Goal: Information Seeking & Learning: Learn about a topic

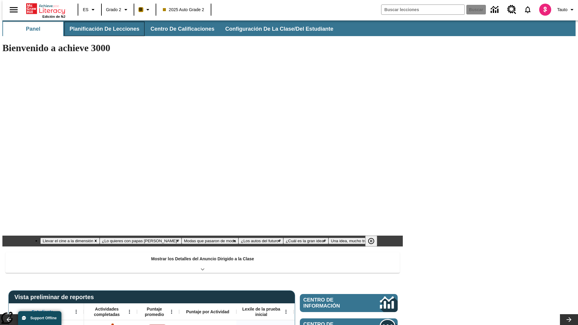
click at [101, 29] on button "Planificación de lecciones" at bounding box center [104, 29] width 80 height 14
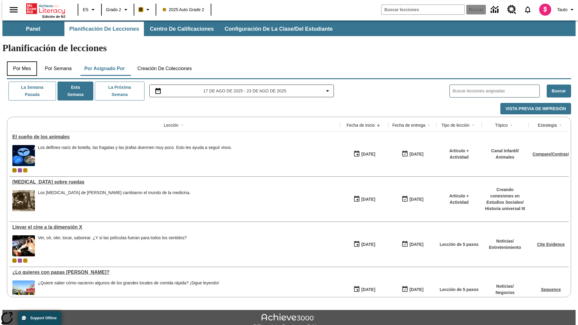
click at [20, 61] on button "Por mes" at bounding box center [22, 68] width 30 height 14
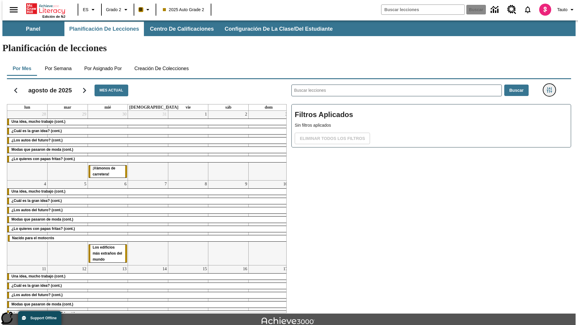
click at [551, 87] on icon "Menú lateral de filtros" at bounding box center [549, 89] width 5 height 5
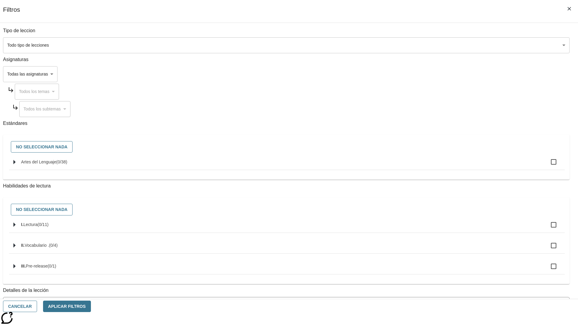
click at [434, 45] on body "[MEDICAL_DATA] al contenido principal Edición de NJ ES Grado 2 B 2025 Auto Grad…" at bounding box center [288, 186] width 573 height 332
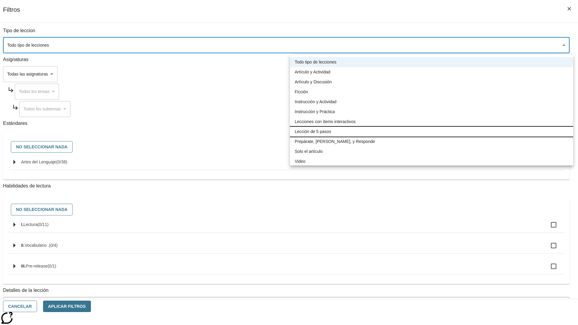
click at [432, 132] on li "Lección de 5 pasos" at bounding box center [431, 132] width 283 height 10
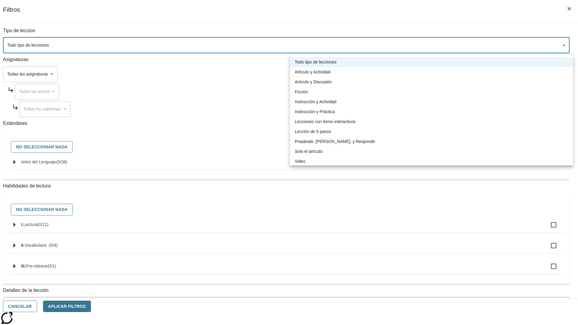
type input "1"
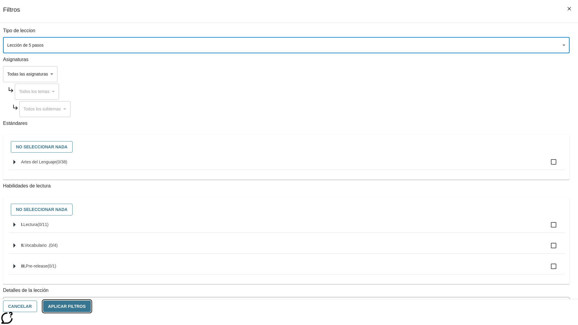
click at [91, 307] on button "Aplicar Filtros" at bounding box center [67, 307] width 48 height 12
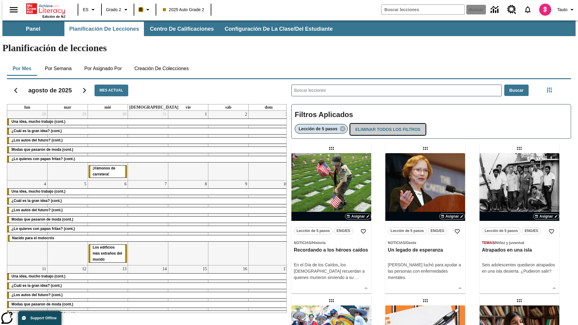
click at [387, 124] on button "Eliminar todos los filtros" at bounding box center [387, 130] width 75 height 12
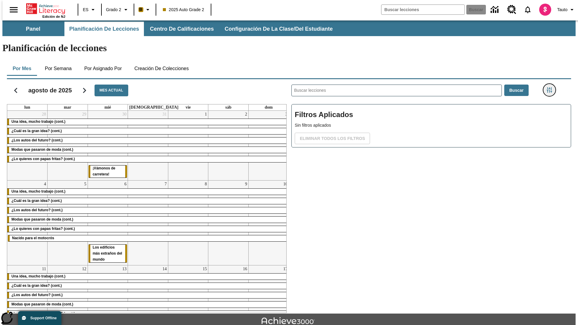
click at [551, 87] on icon "Menú lateral de filtros" at bounding box center [549, 89] width 5 height 5
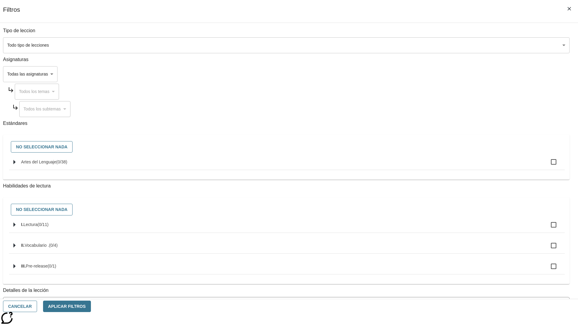
click at [434, 74] on body "[MEDICAL_DATA] al contenido principal Edición de NJ ES Grado 2 B 2025 Auto Grad…" at bounding box center [288, 186] width 573 height 332
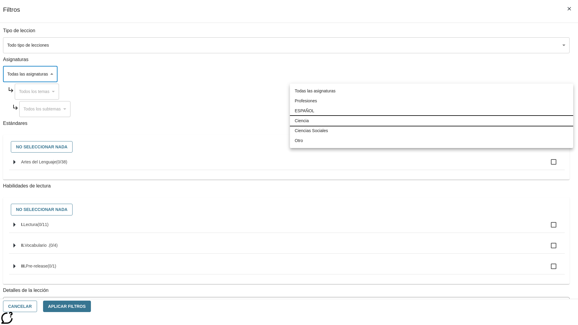
click at [432, 121] on li "Ciencia" at bounding box center [431, 121] width 283 height 10
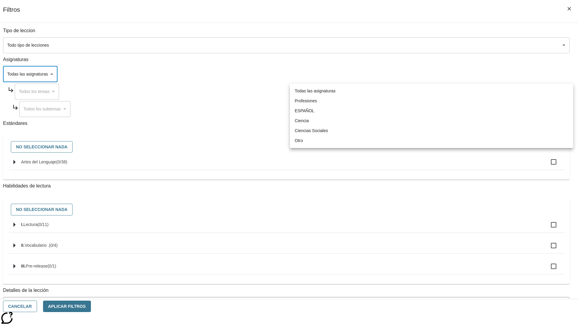
type input "2"
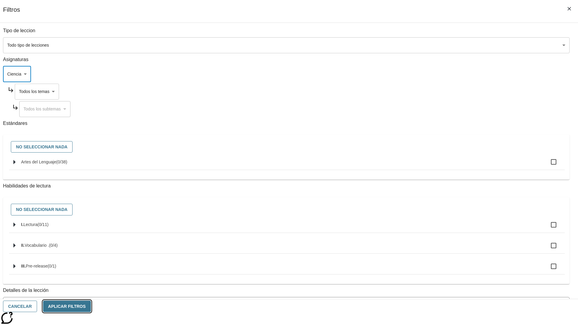
click at [91, 307] on button "Aplicar Filtros" at bounding box center [67, 307] width 48 height 12
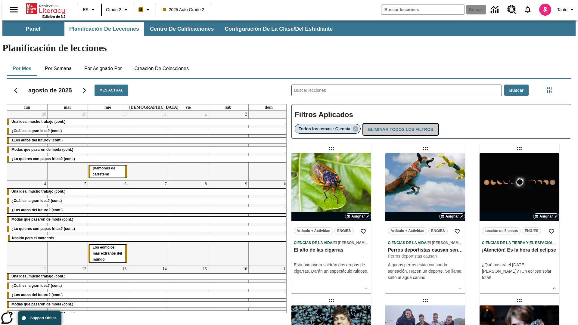
click at [400, 124] on button "Eliminar todos los filtros" at bounding box center [400, 130] width 75 height 12
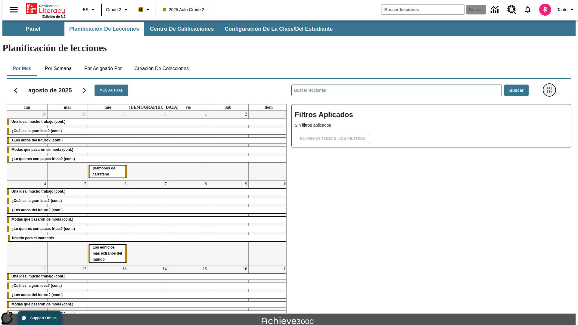
click at [551, 87] on icon "Menú lateral de filtros" at bounding box center [549, 89] width 5 height 5
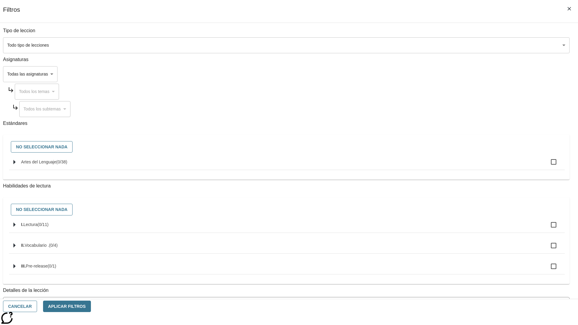
click at [67, 164] on span "Artes del Lenguaje" at bounding box center [61, 162] width 11 height 5
click at [548, 165] on input "Artes del Lenguaje ( 0 / 38 )" at bounding box center [554, 162] width 13 height 13
checkbox input "true"
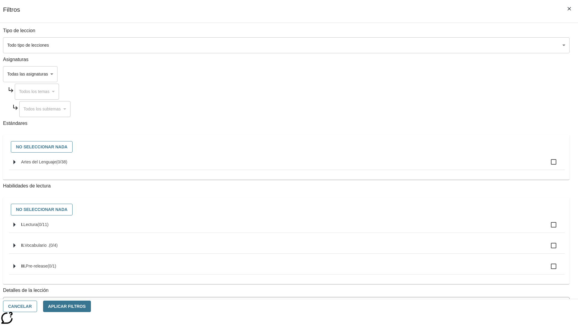
checkbox input "true"
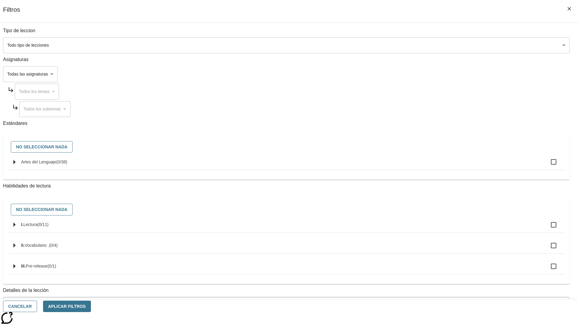
checkbox input "true"
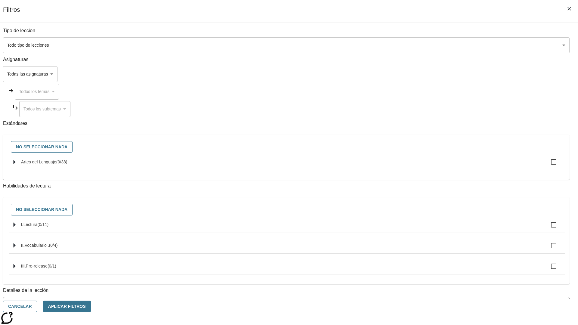
checkbox input "true"
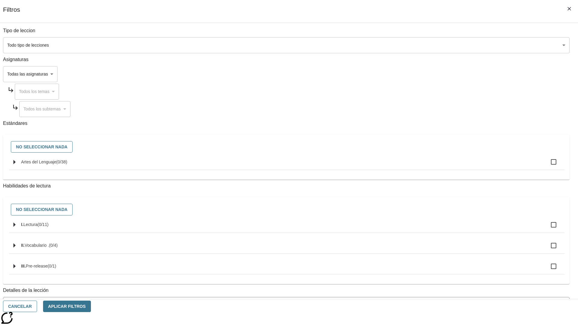
checkbox input "true"
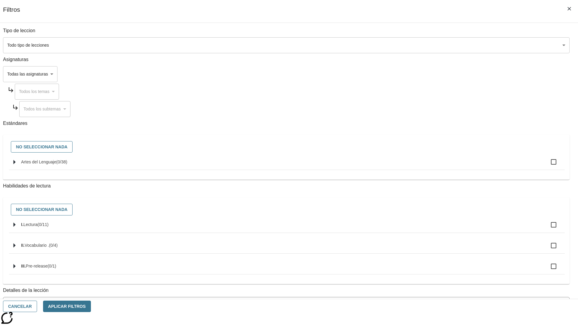
checkbox input "true"
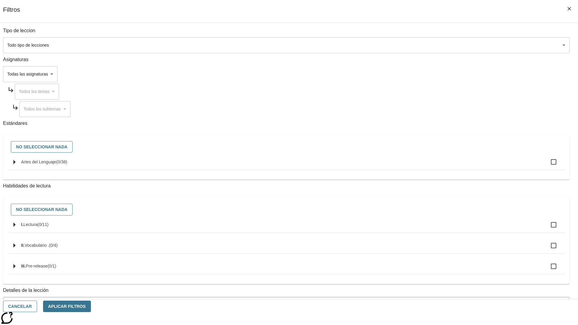
checkbox input "true"
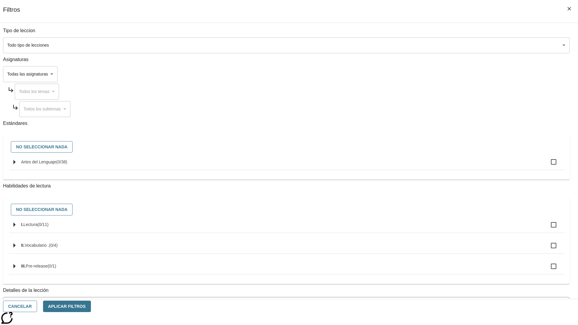
checkbox input "true"
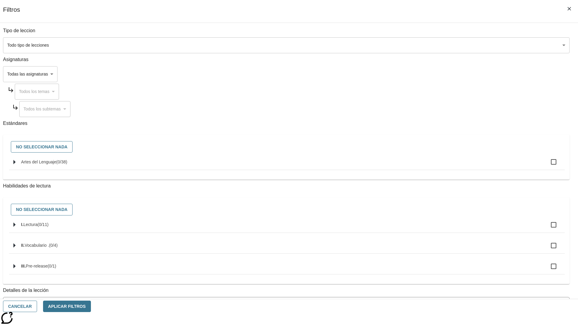
checkbox input "true"
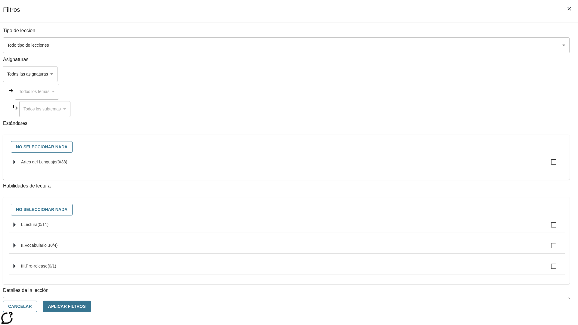
checkbox input "true"
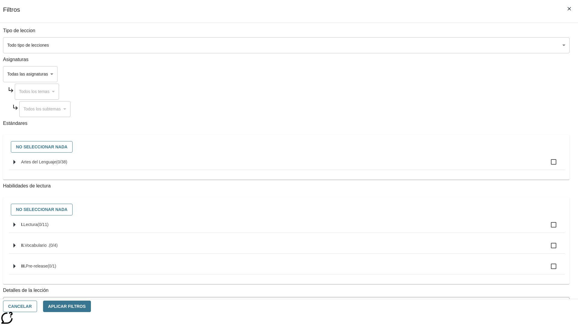
checkbox input "true"
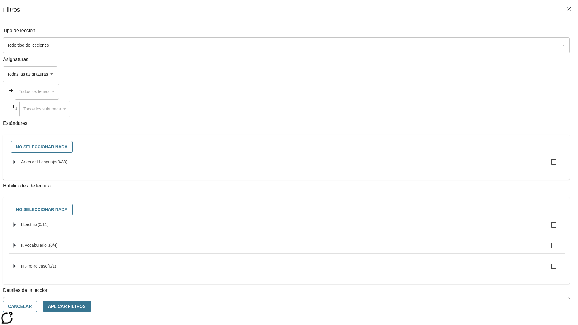
checkbox input "true"
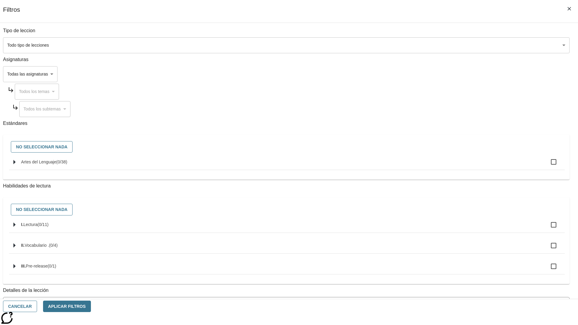
checkbox input "true"
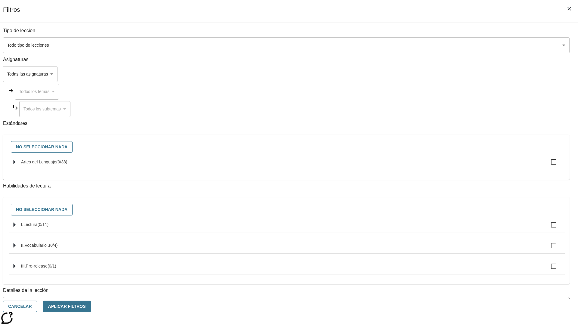
checkbox input "true"
click at [91, 307] on button "Aplicar Filtros" at bounding box center [67, 307] width 48 height 12
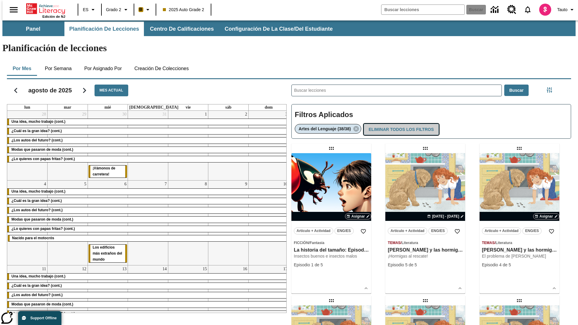
click at [401, 124] on button "Eliminar todos los filtros" at bounding box center [401, 130] width 75 height 12
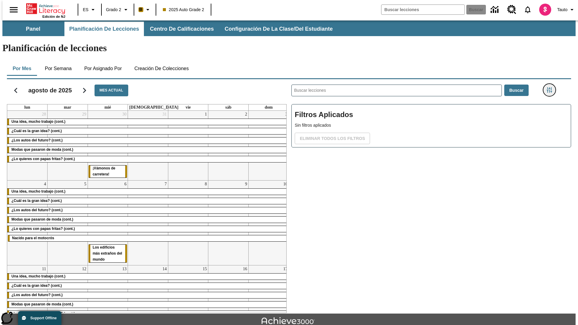
click at [551, 87] on icon "Menú lateral de filtros" at bounding box center [549, 89] width 5 height 5
